Goal: Book appointment/travel/reservation

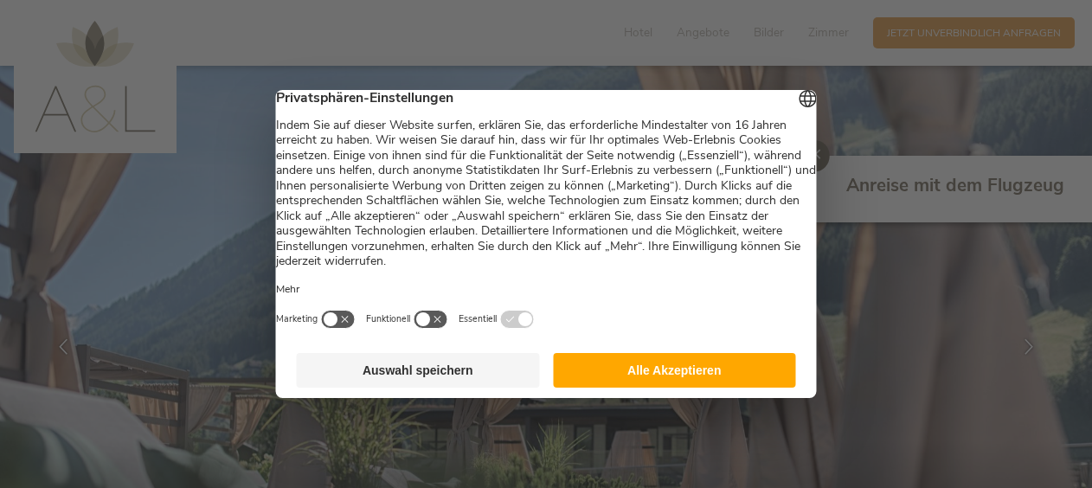
click at [471, 382] on button "Auswahl speichern" at bounding box center [418, 370] width 243 height 35
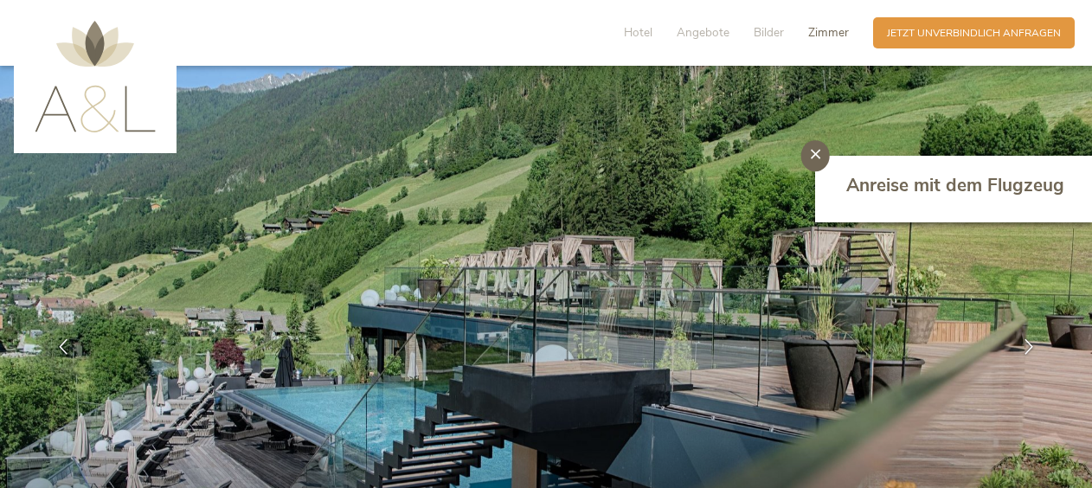
click at [820, 31] on span "Zimmer" at bounding box center [828, 32] width 41 height 16
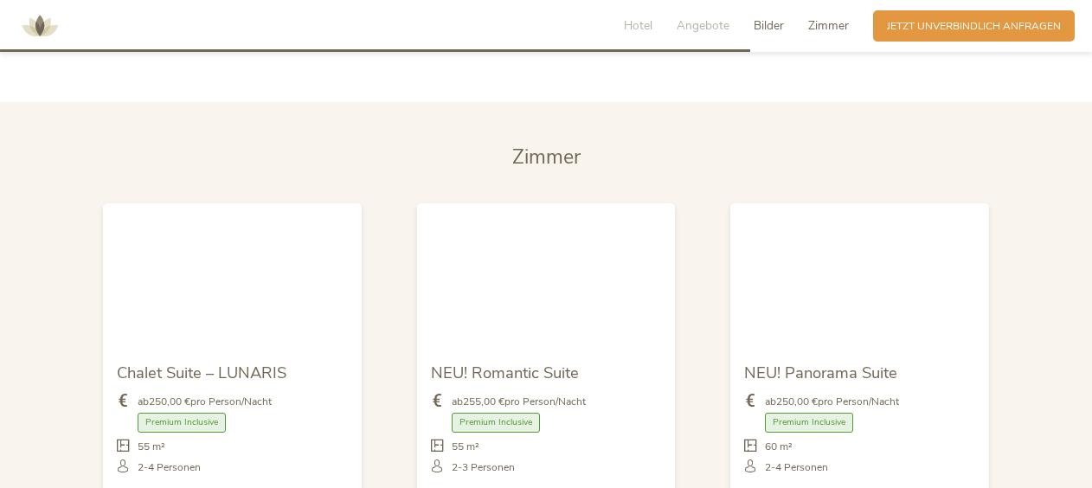
scroll to position [3433, 0]
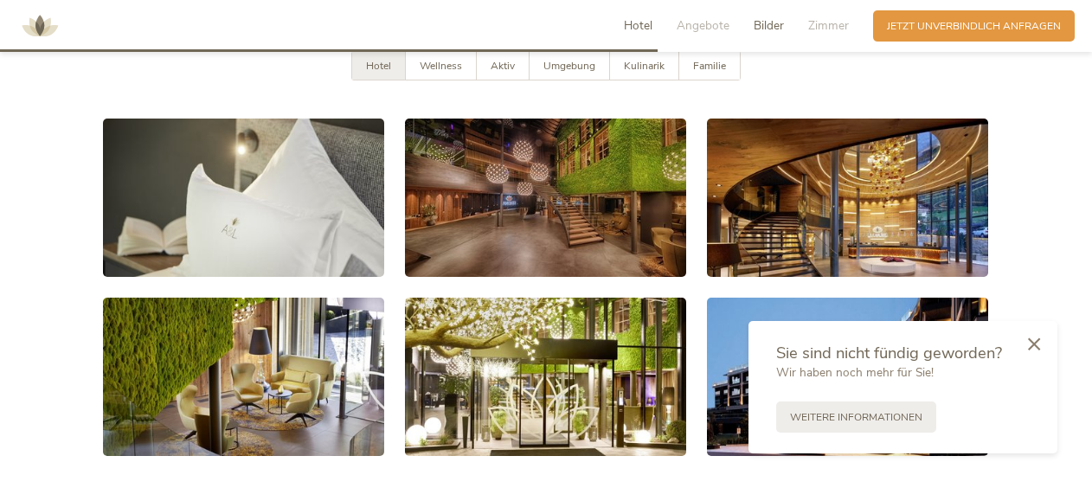
click at [636, 24] on span "Hotel" at bounding box center [638, 25] width 29 height 16
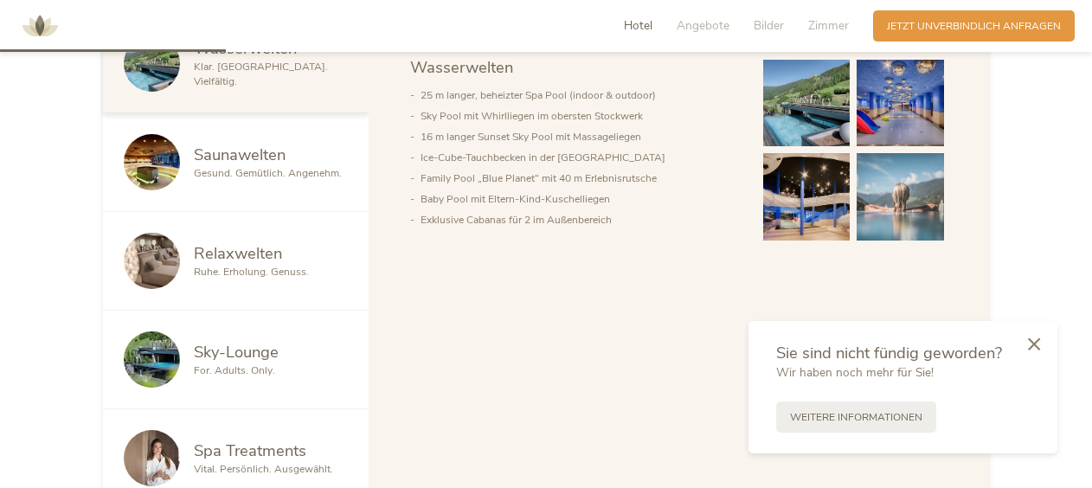
scroll to position [949, 0]
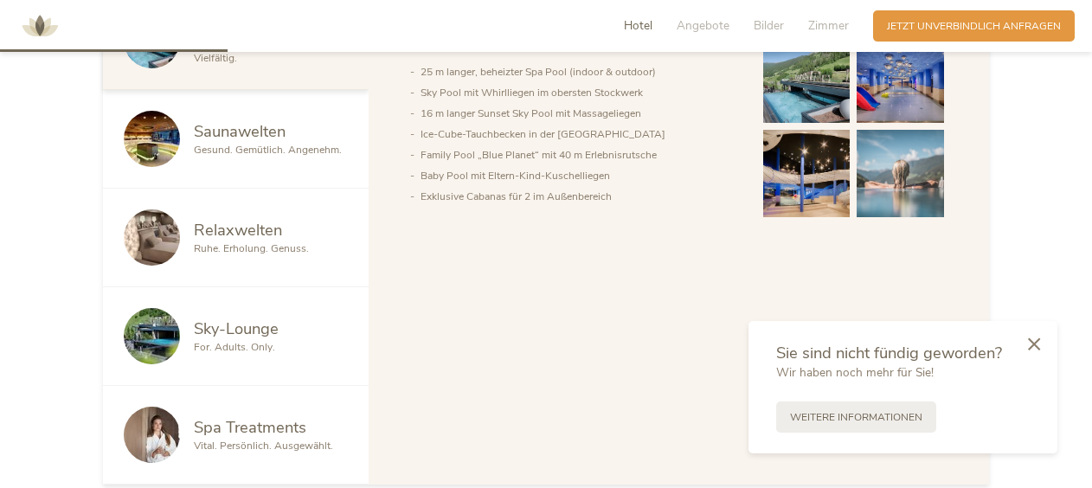
click at [239, 149] on span "Gesund. Gemütlich. Angenehm." at bounding box center [268, 150] width 148 height 14
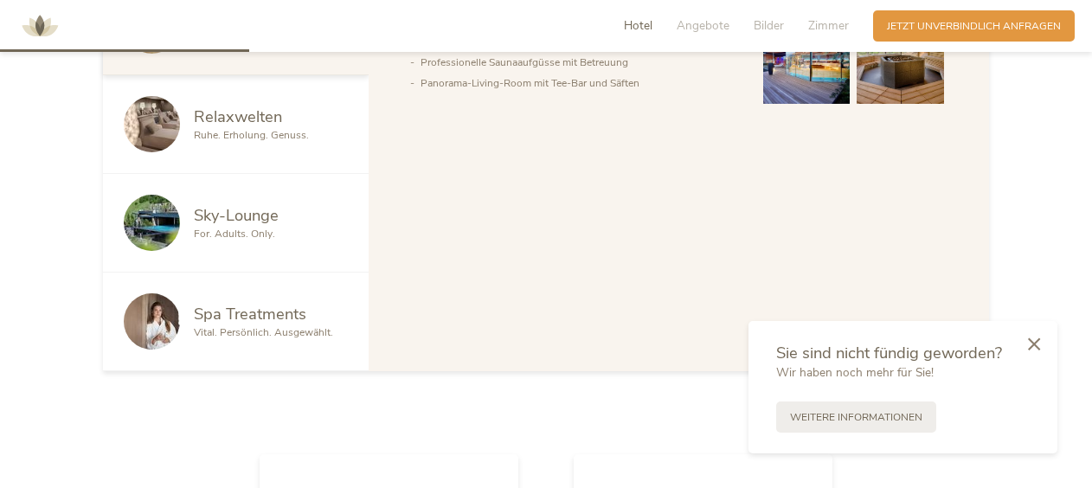
scroll to position [1036, 0]
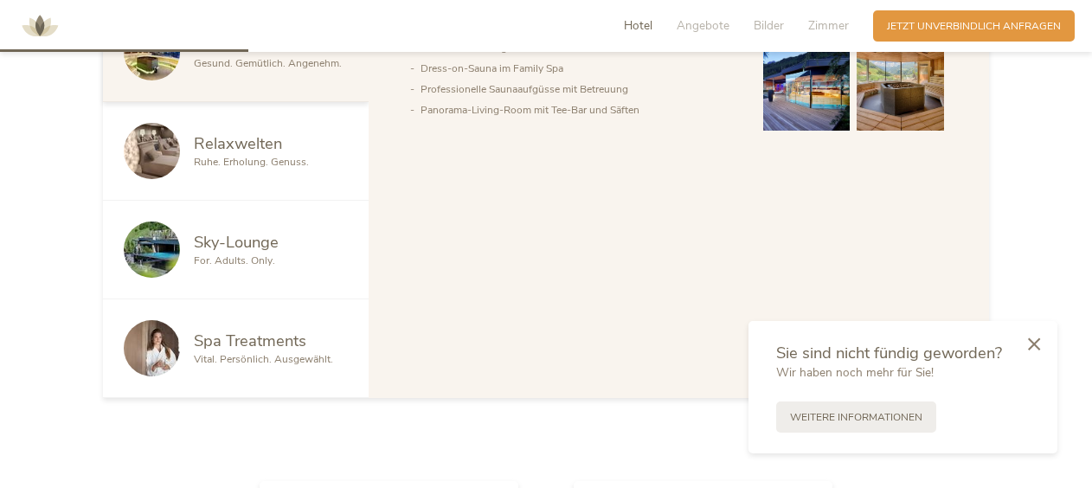
click at [216, 157] on span "Ruhe. Erholung. Genuss." at bounding box center [251, 162] width 115 height 14
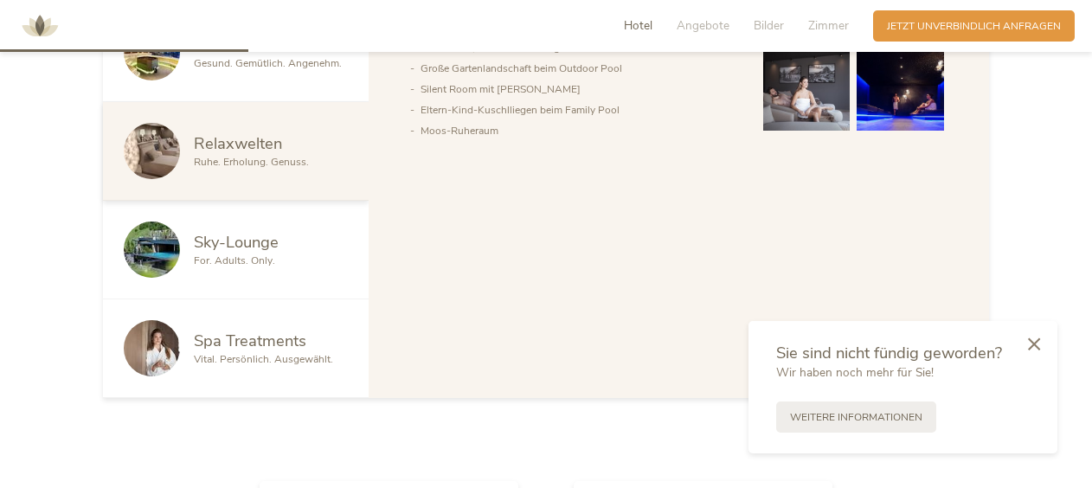
click at [244, 256] on span "For. Adults. Only." at bounding box center [234, 261] width 81 height 14
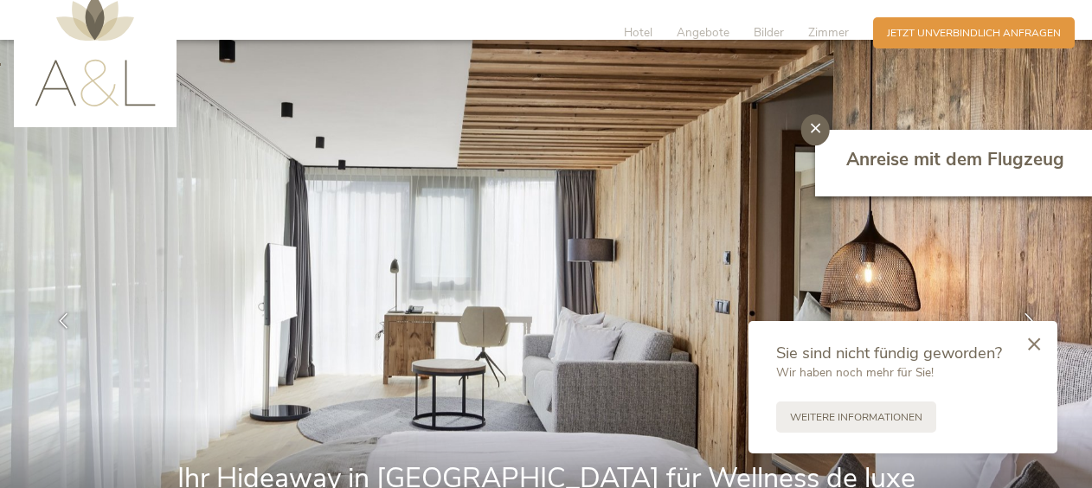
scroll to position [0, 0]
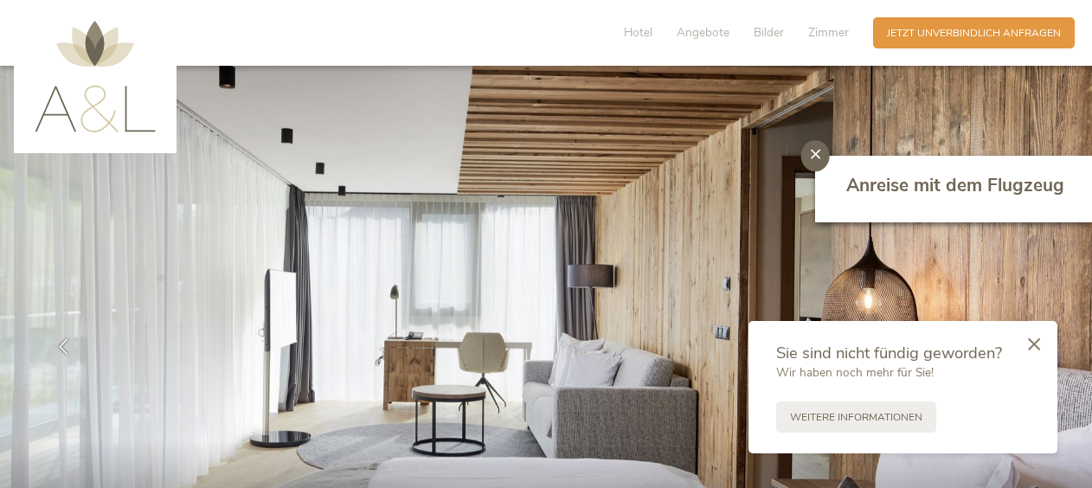
click at [95, 43] on img at bounding box center [95, 77] width 121 height 112
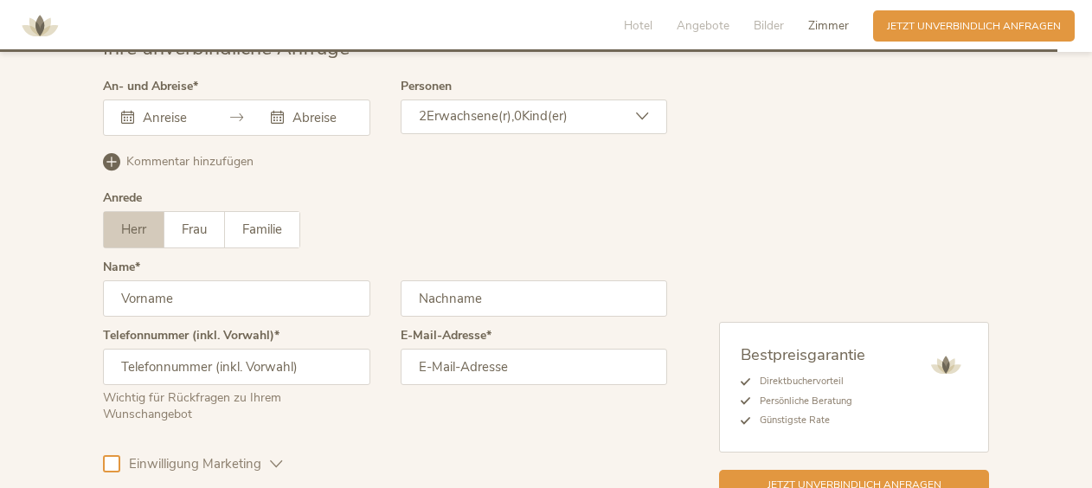
scroll to position [4413, 0]
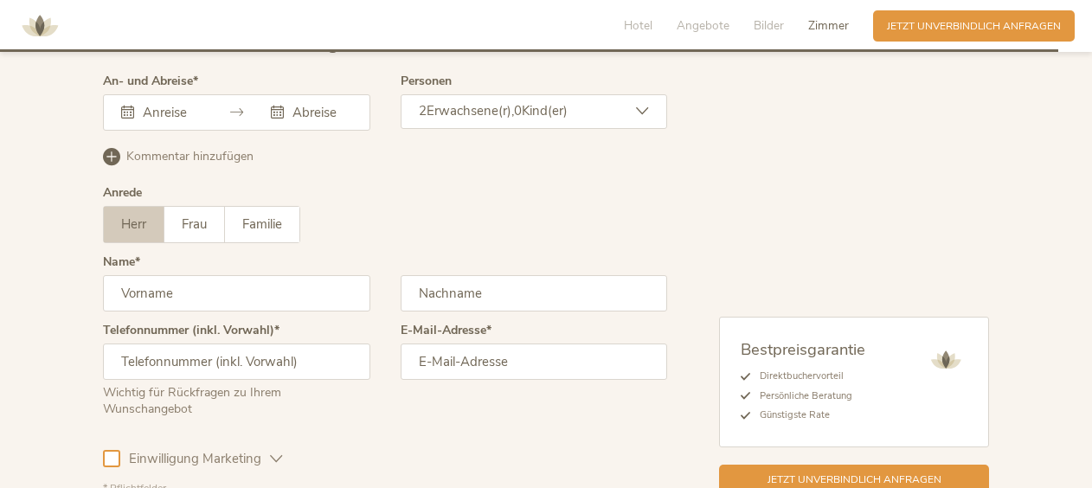
click at [161, 110] on input "text" at bounding box center [169, 112] width 63 height 17
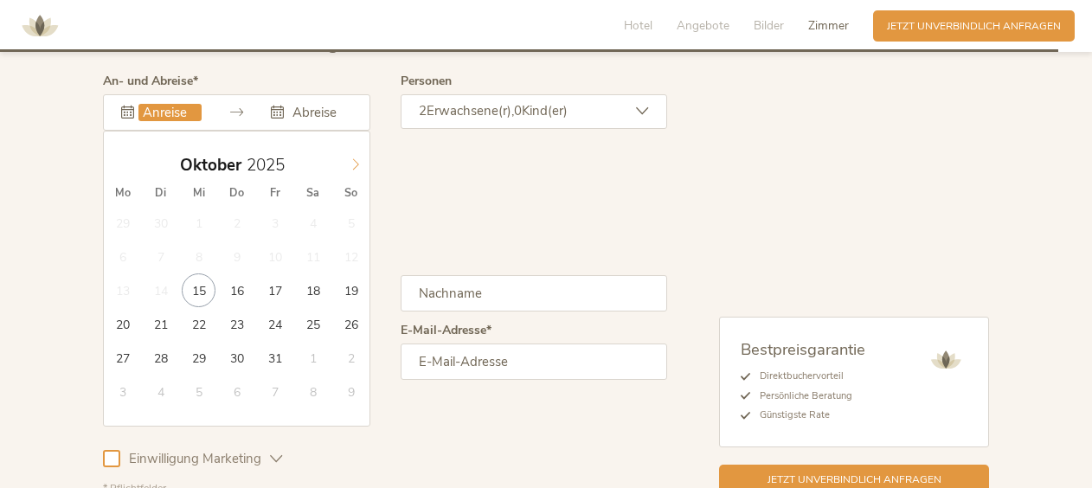
click at [356, 161] on icon at bounding box center [356, 164] width 12 height 12
type input "2026"
click at [356, 161] on icon at bounding box center [356, 164] width 12 height 12
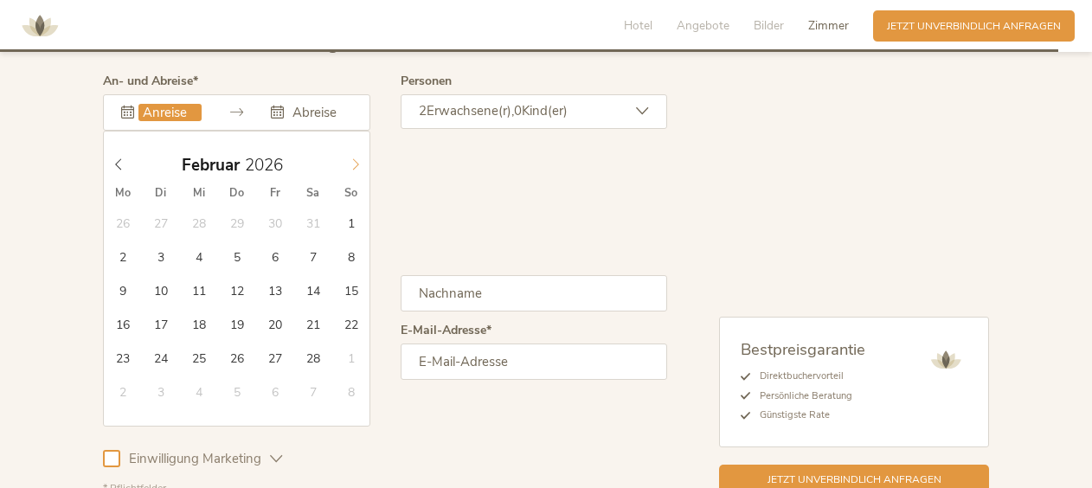
click at [356, 161] on icon at bounding box center [356, 164] width 12 height 12
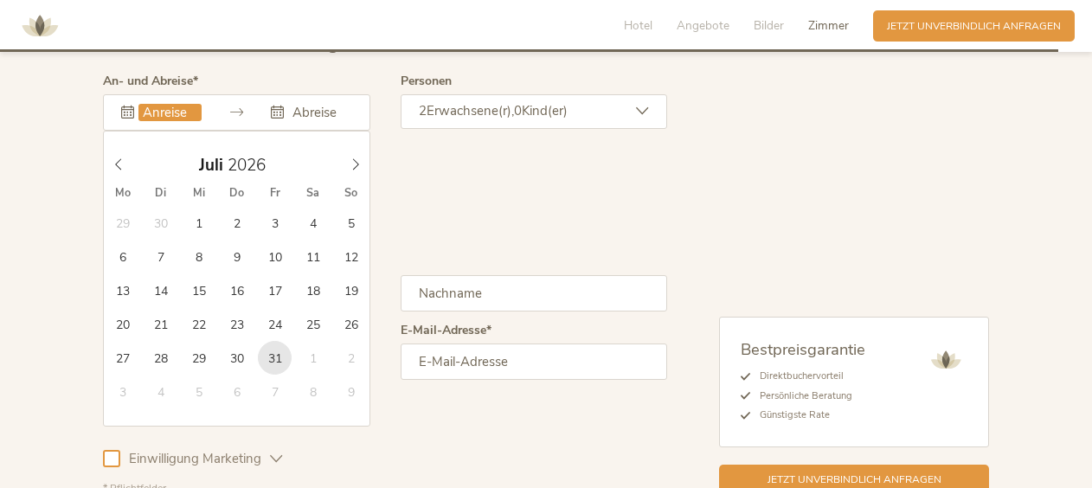
type input "[DATE]"
type input "2026"
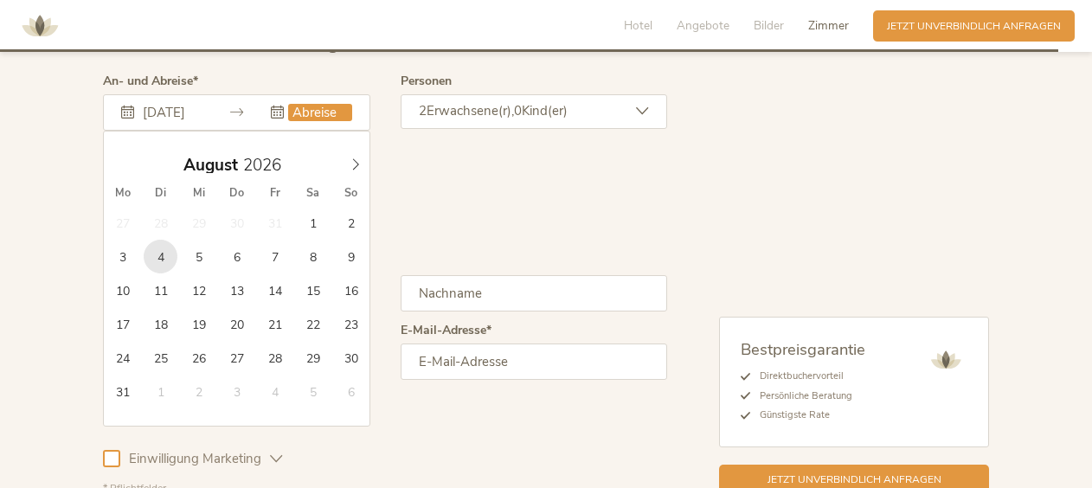
type input "[DATE]"
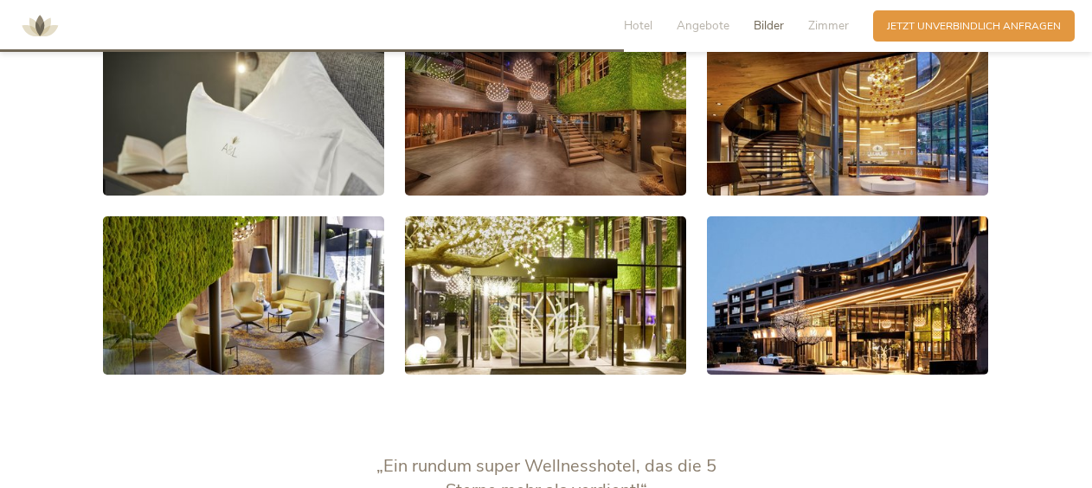
scroll to position [2390, 0]
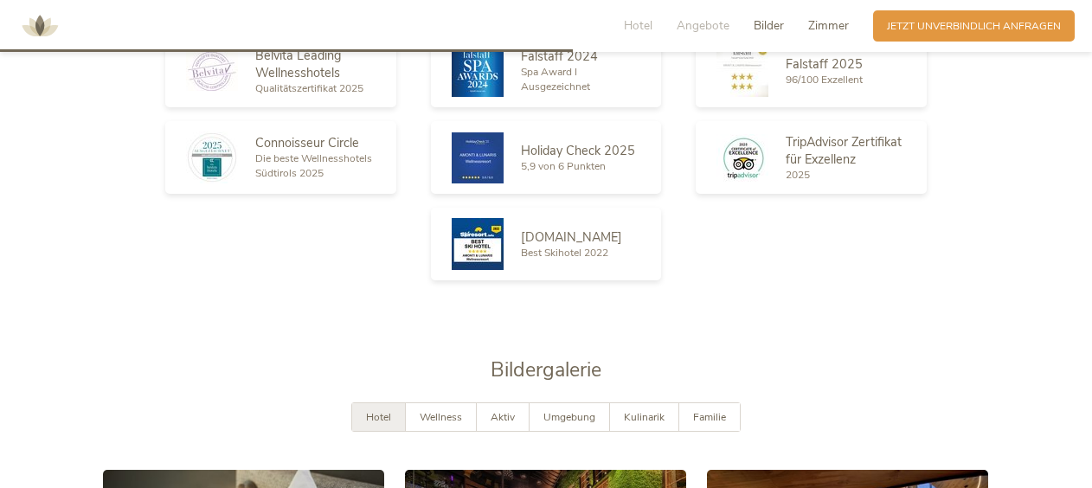
click at [812, 23] on span "Zimmer" at bounding box center [828, 25] width 41 height 16
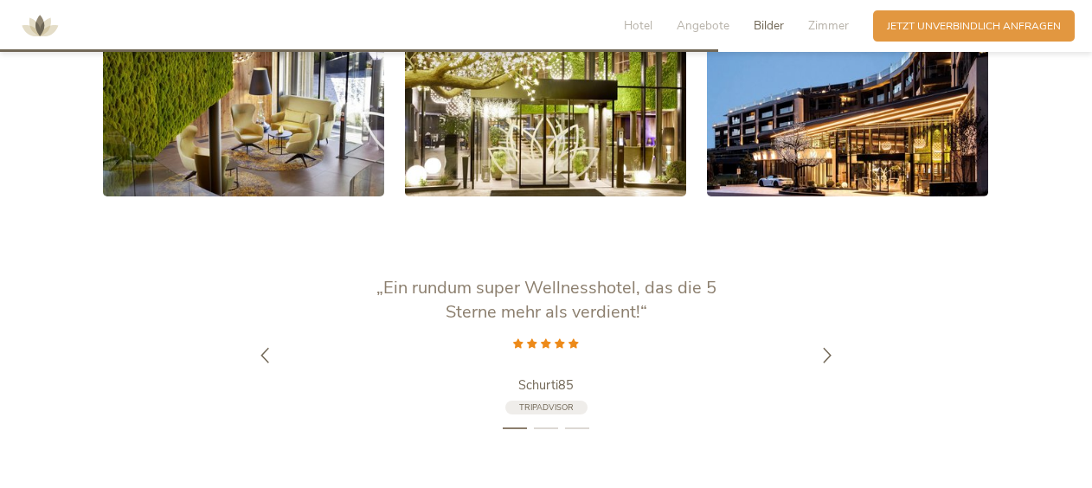
scroll to position [2482, 0]
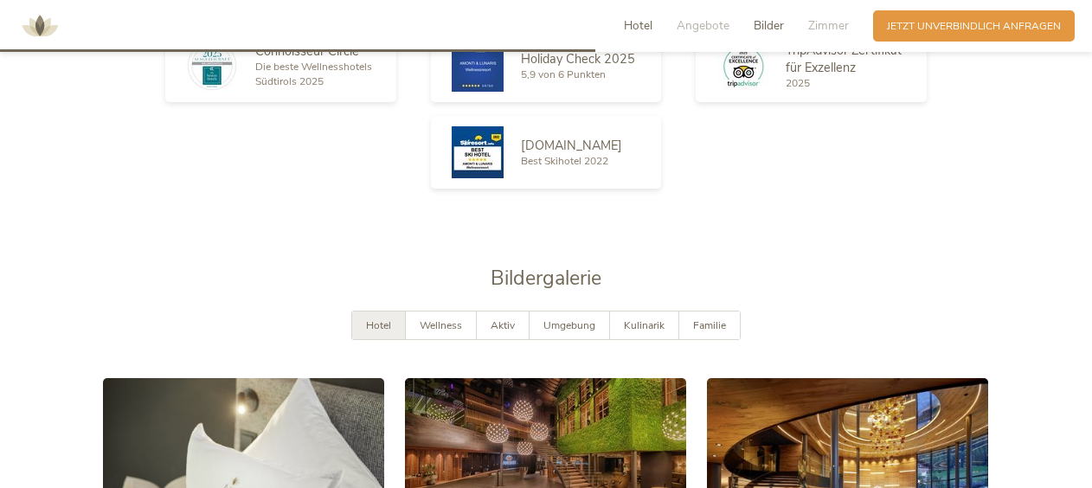
click at [643, 24] on span "Hotel" at bounding box center [638, 25] width 29 height 16
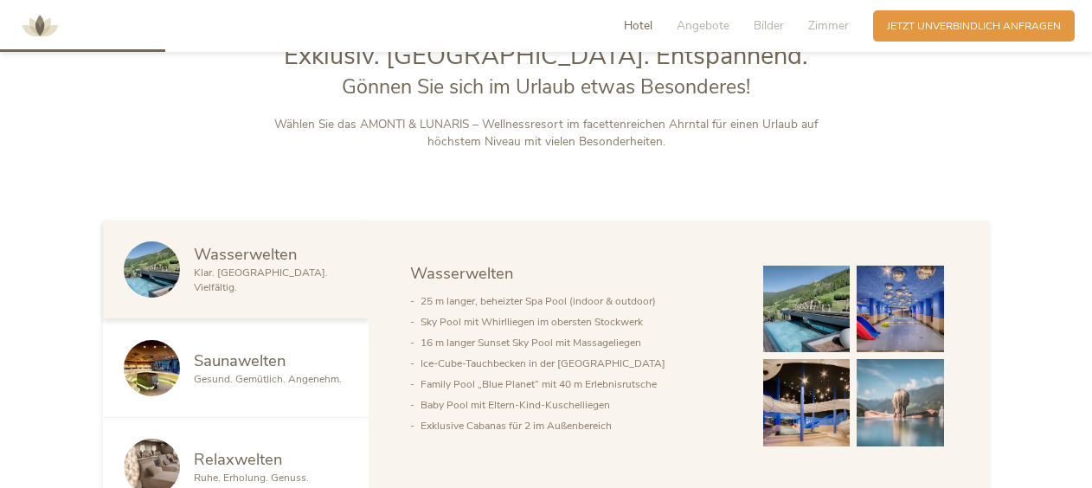
scroll to position [690, 0]
